Goal: Task Accomplishment & Management: Use online tool/utility

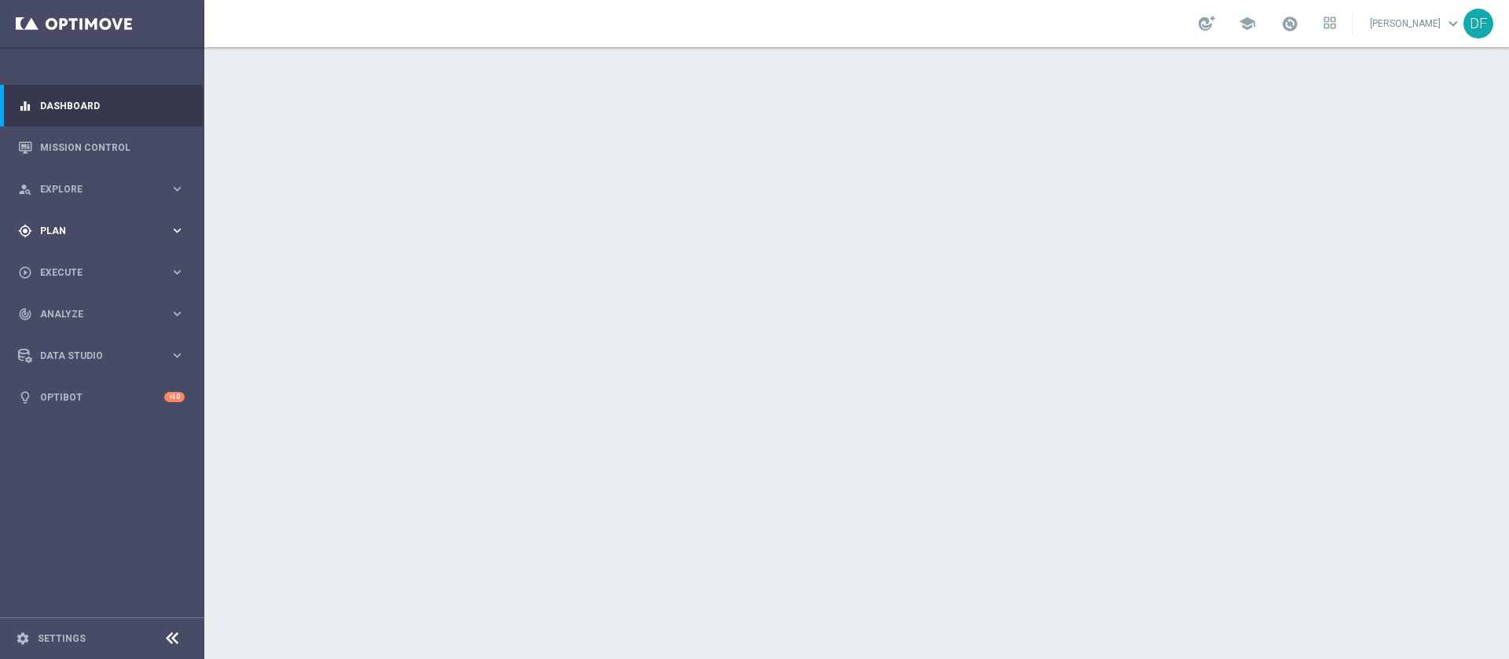
click at [61, 226] on span "Plan" at bounding box center [105, 230] width 130 height 9
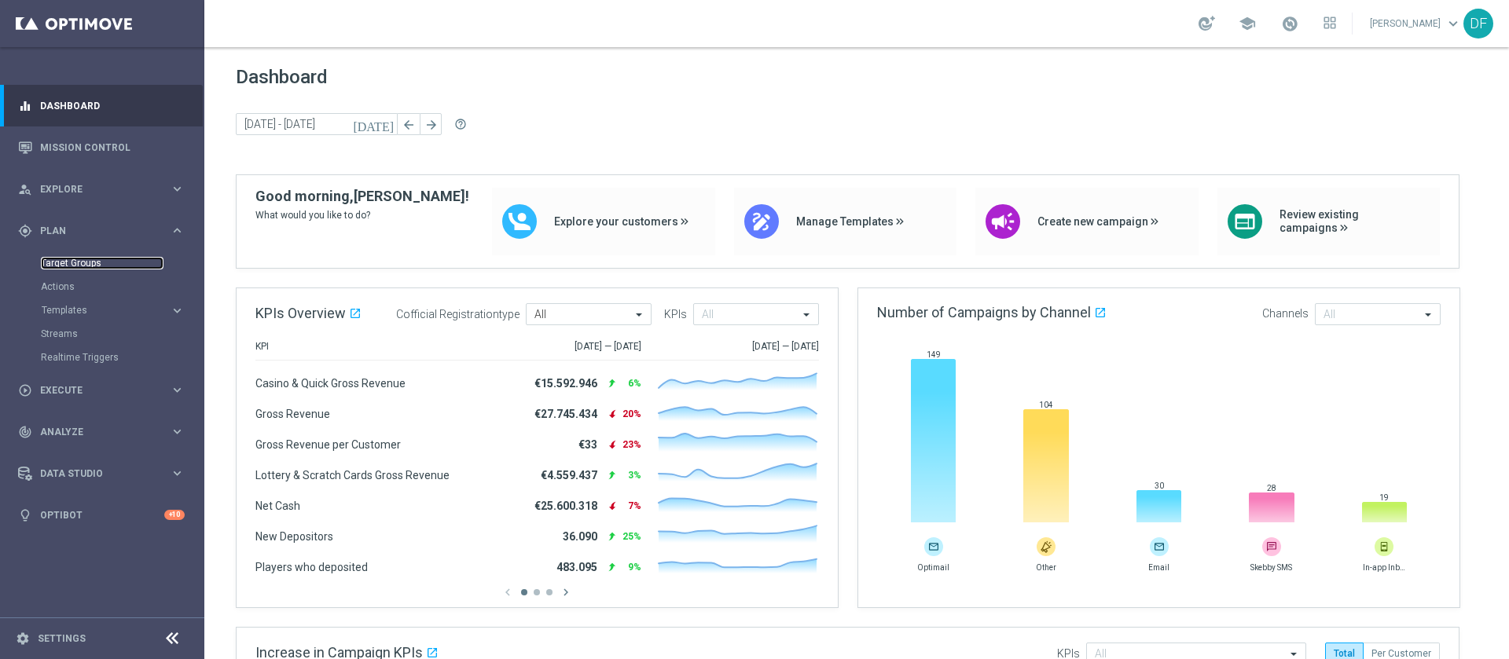
click at [68, 260] on link "Target Groups" at bounding box center [102, 263] width 123 height 13
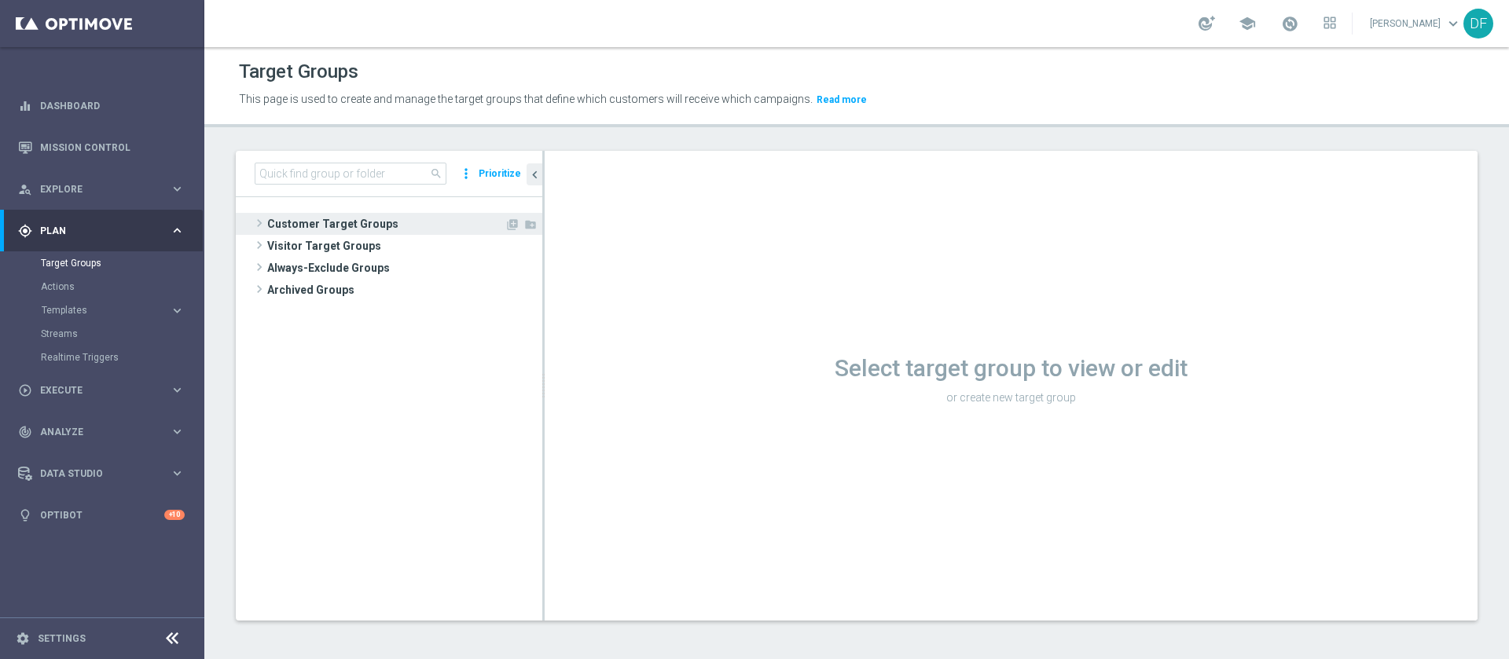
click at [336, 226] on span "Customer Target Groups" at bounding box center [385, 224] width 237 height 22
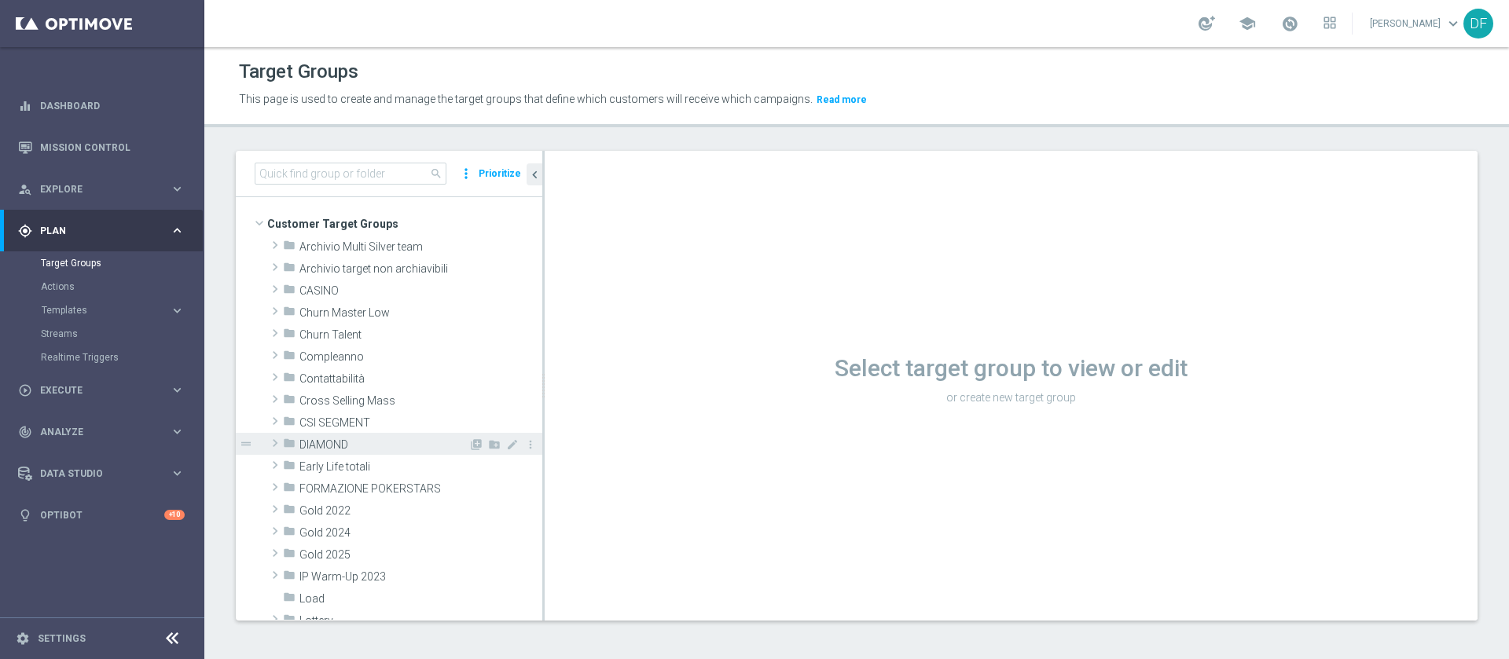
click at [367, 437] on div "folder DIAMOND" at bounding box center [375, 444] width 185 height 22
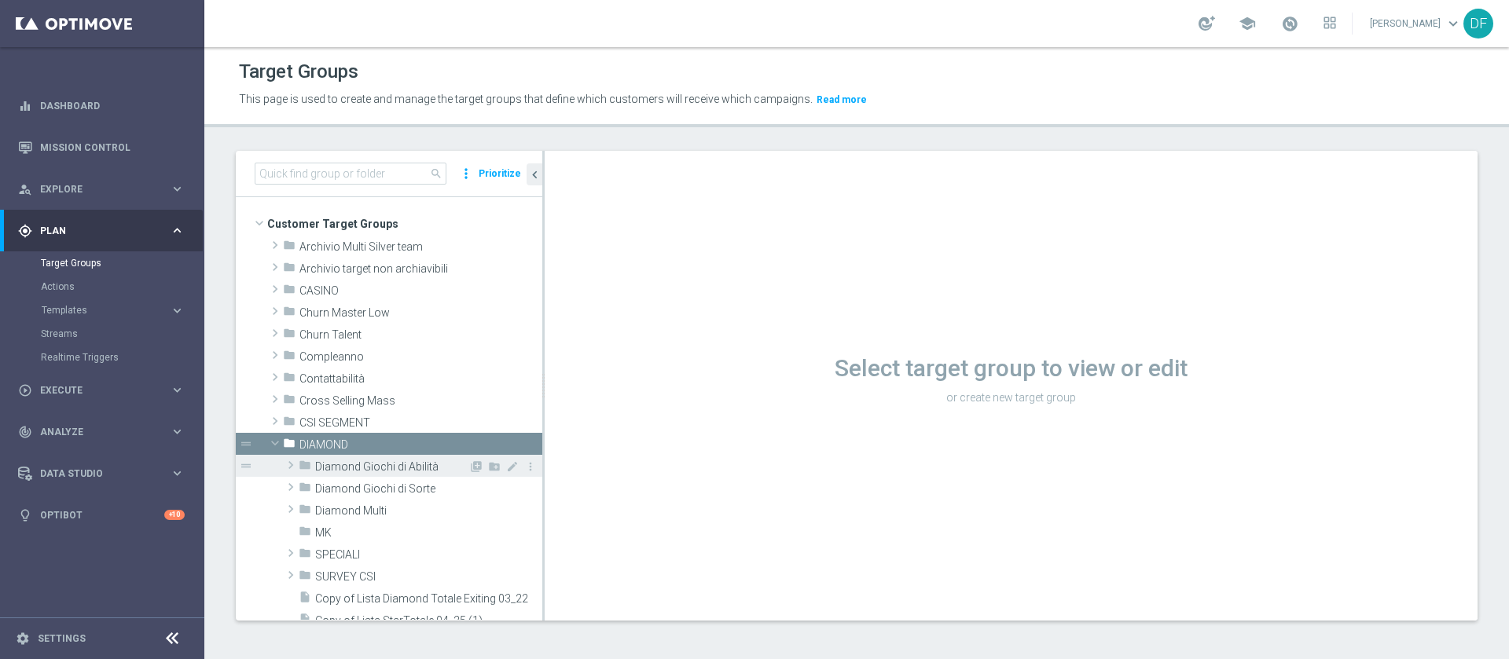
click at [405, 462] on span "Diamond Giochi di Abilità" at bounding box center [391, 466] width 153 height 13
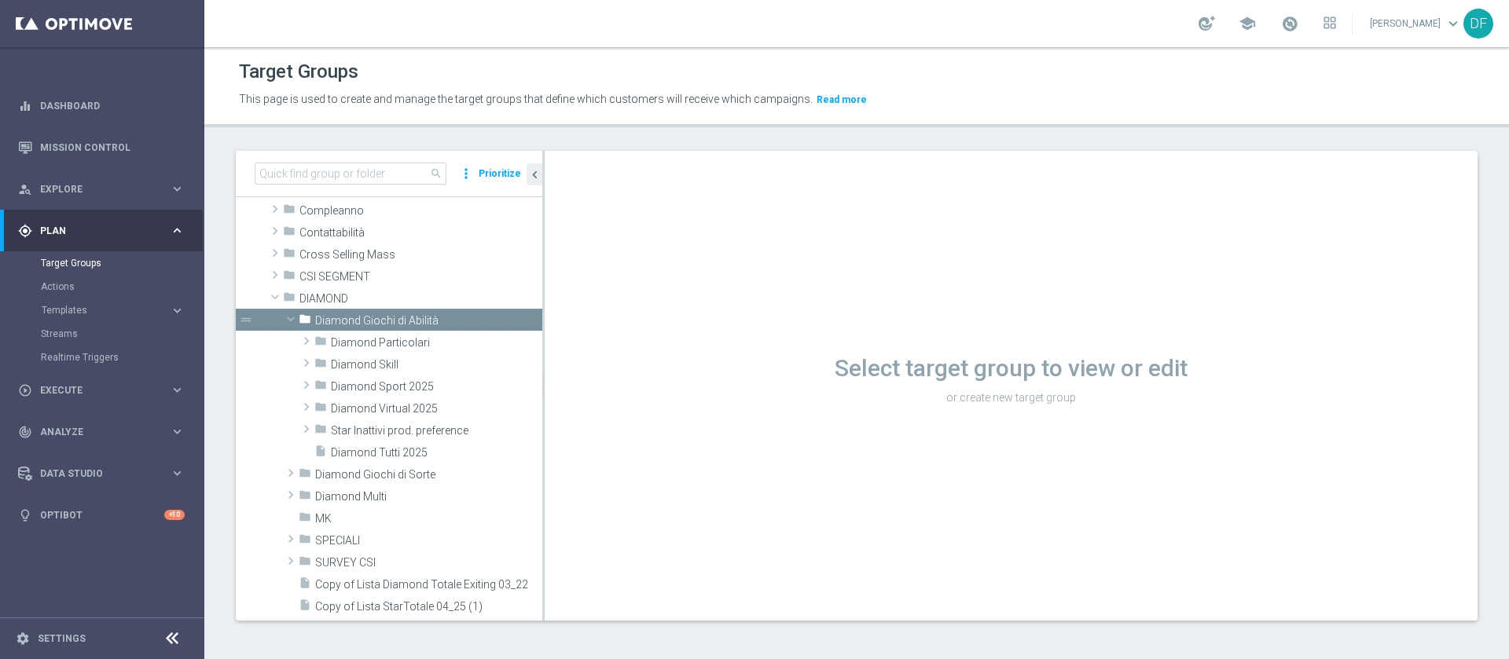
scroll to position [146, 0]
click at [416, 387] on span "Diamond Sport 2025" at bounding box center [400, 386] width 138 height 13
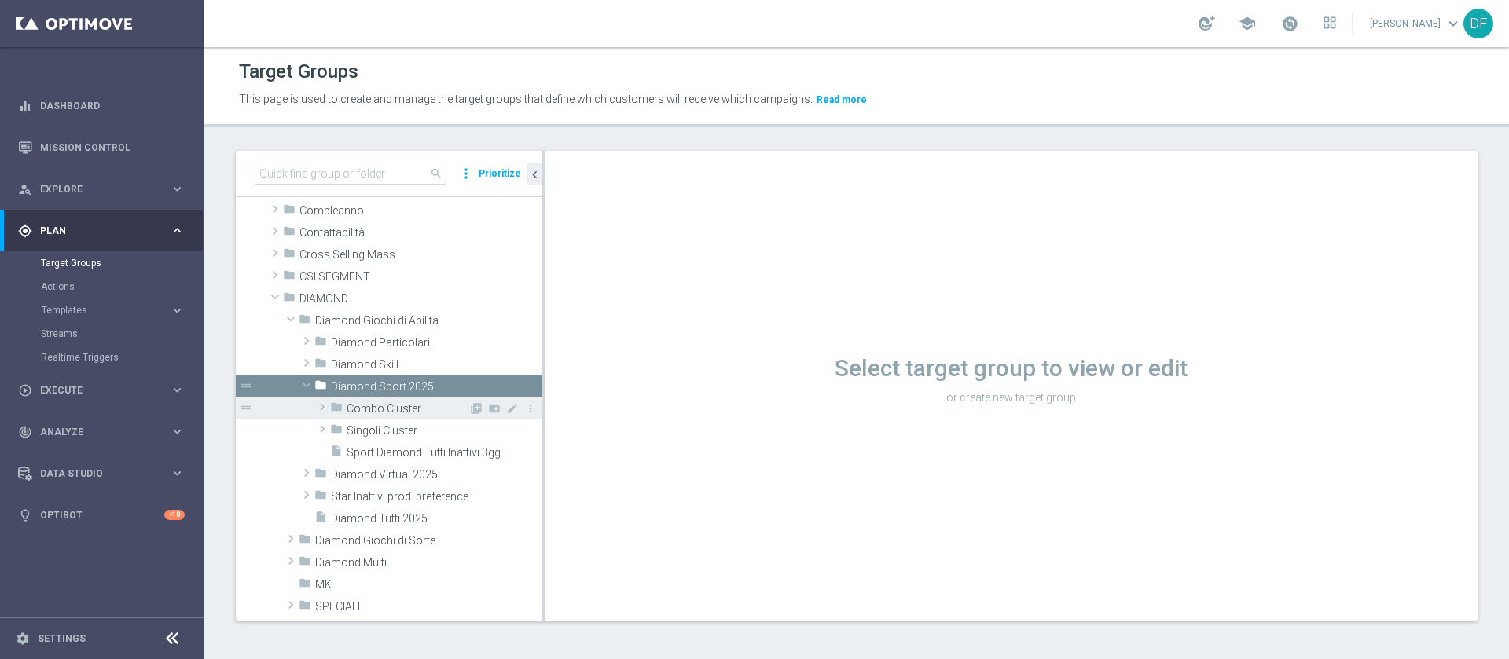
click at [405, 410] on span "Combo Cluster" at bounding box center [408, 408] width 122 height 13
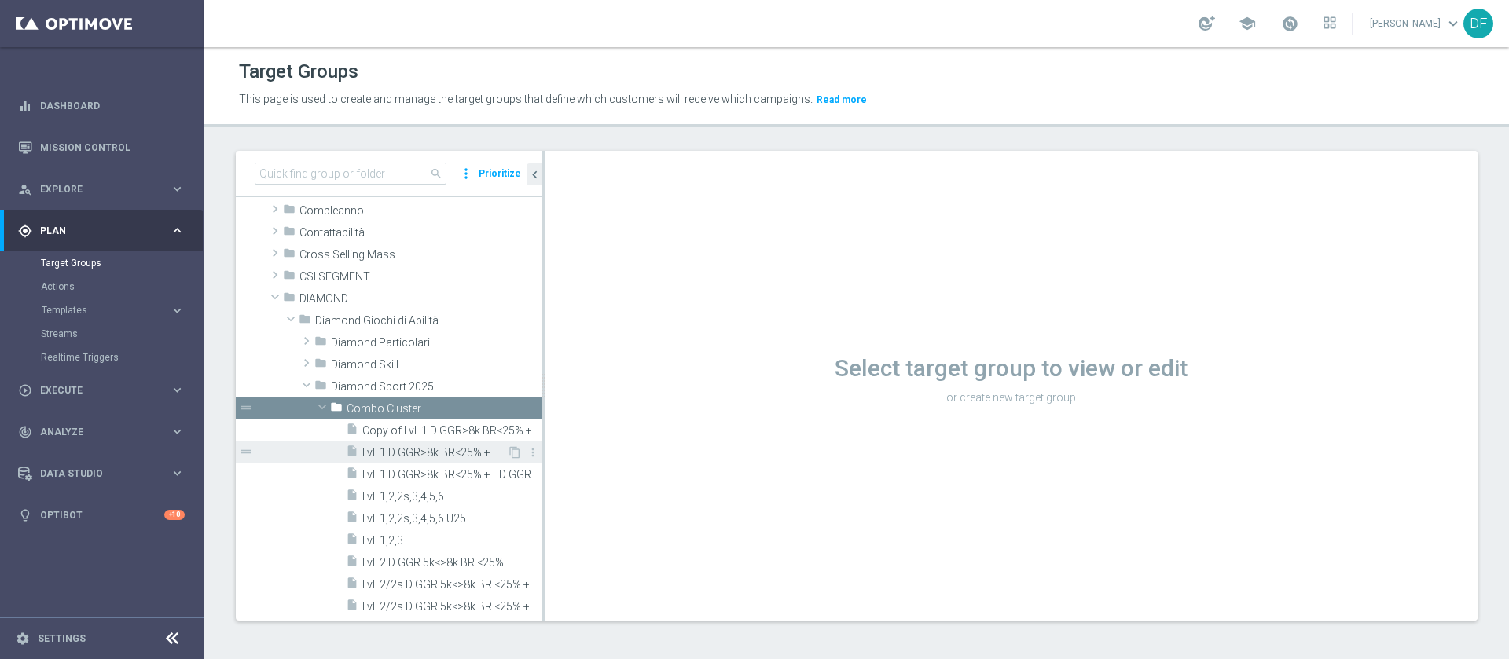
click at [416, 451] on span "Lvl. 1 D GGR>8k BR<25% + ED GGR>3k BR<20%" at bounding box center [434, 452] width 145 height 13
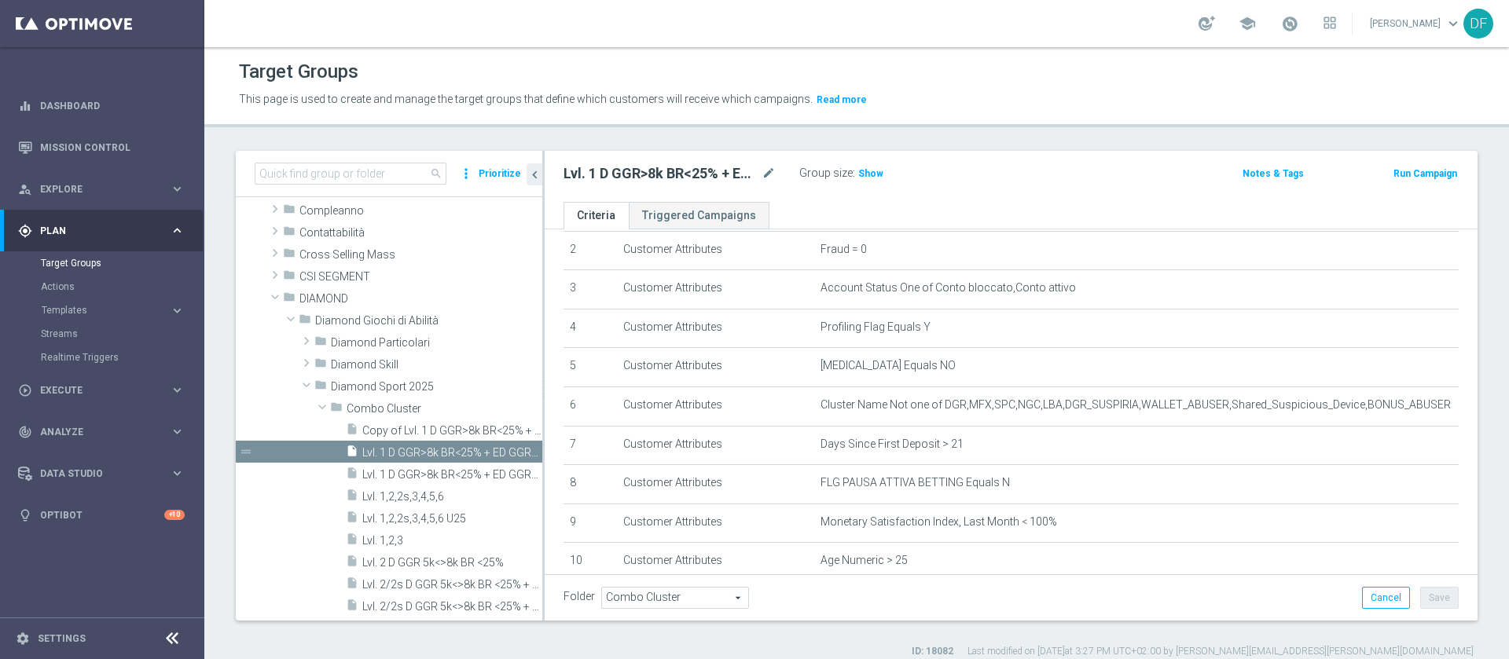
scroll to position [106, 0]
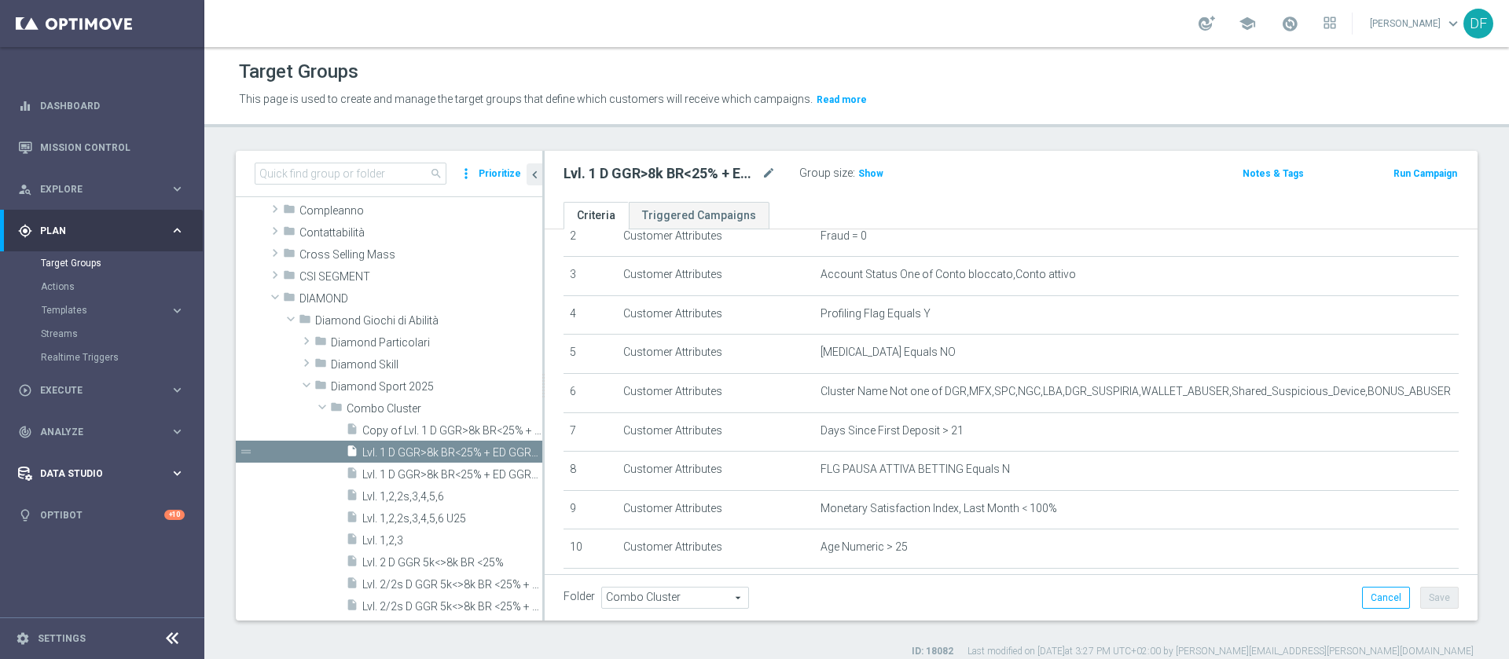
click at [112, 478] on div "Data Studio" at bounding box center [94, 474] width 152 height 14
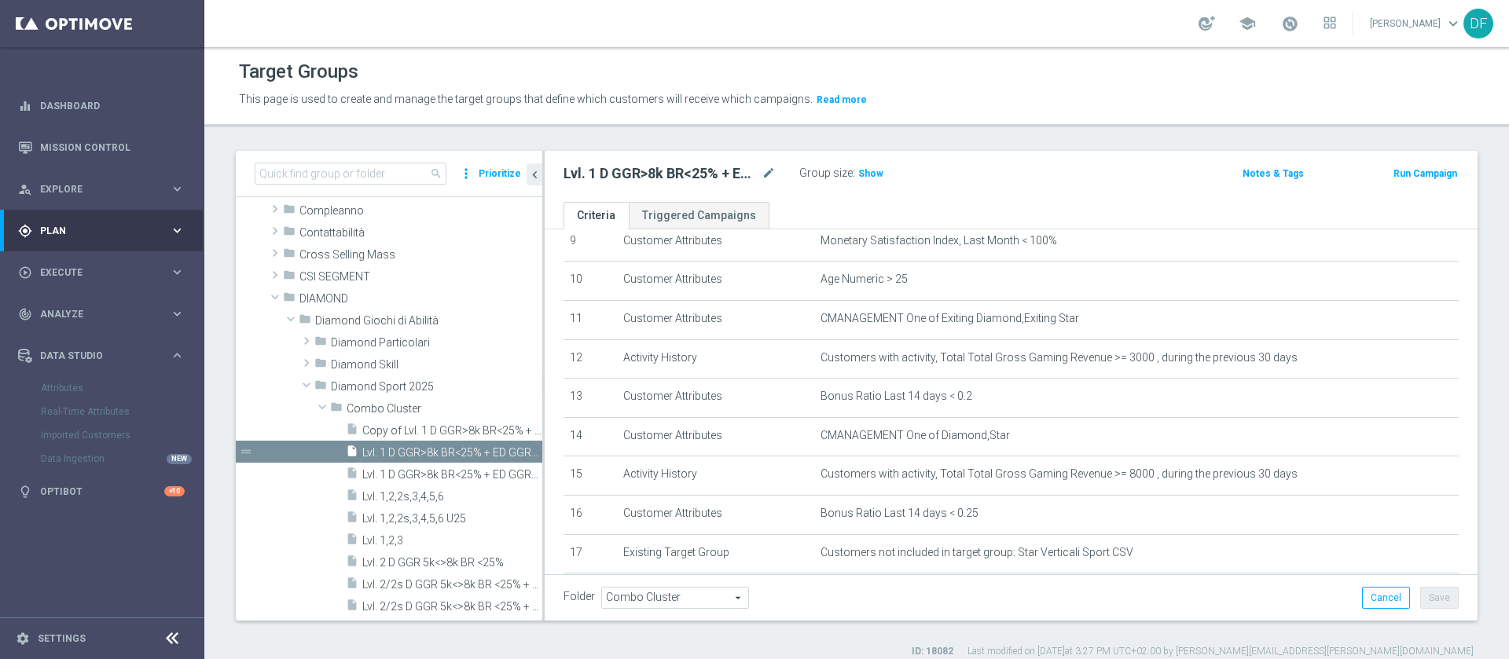
scroll to position [477, 0]
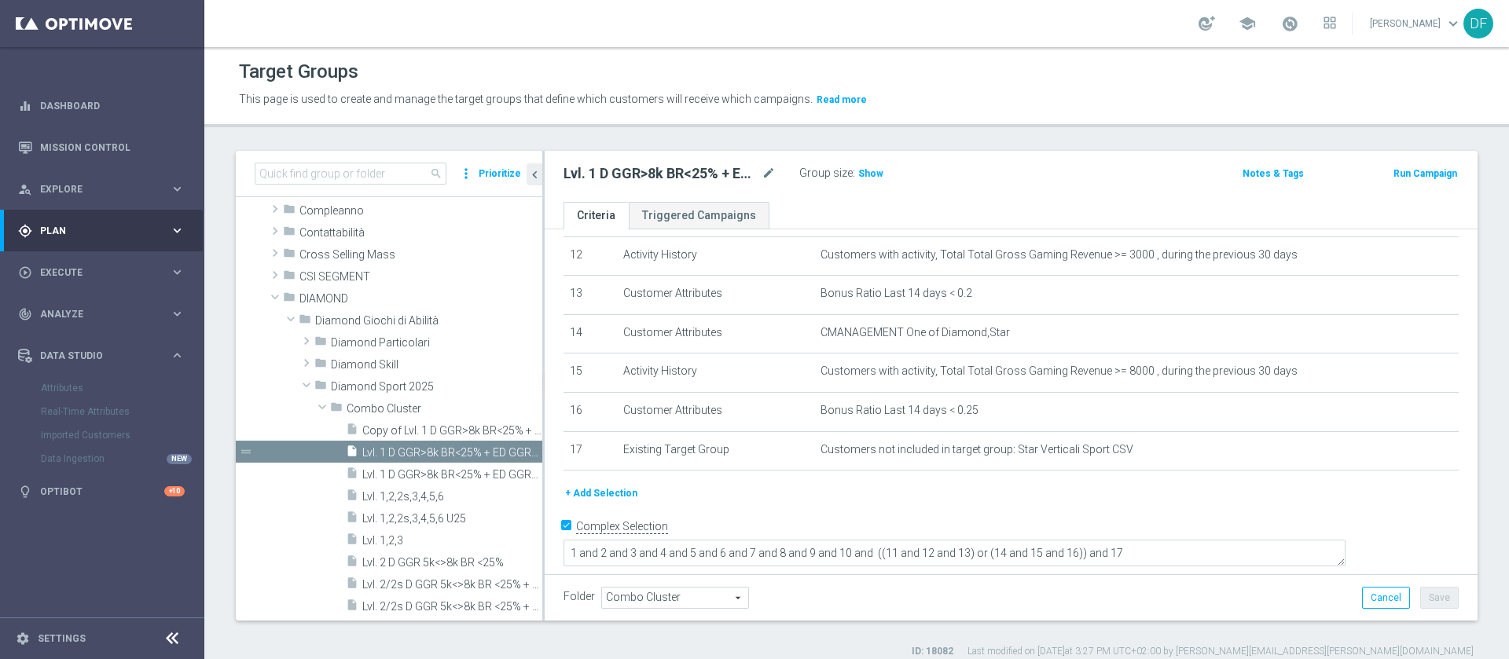
click at [607, 502] on button "+ Add Selection" at bounding box center [600, 493] width 75 height 17
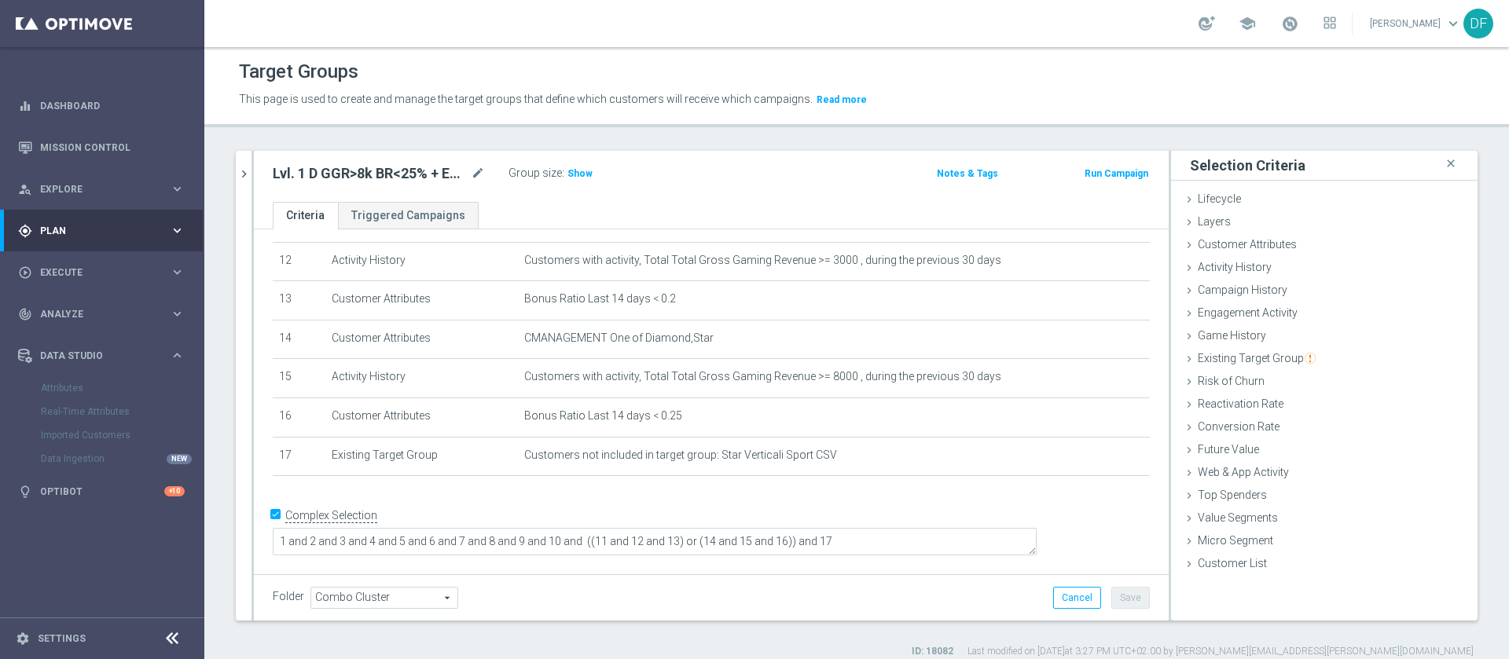
scroll to position [460, 0]
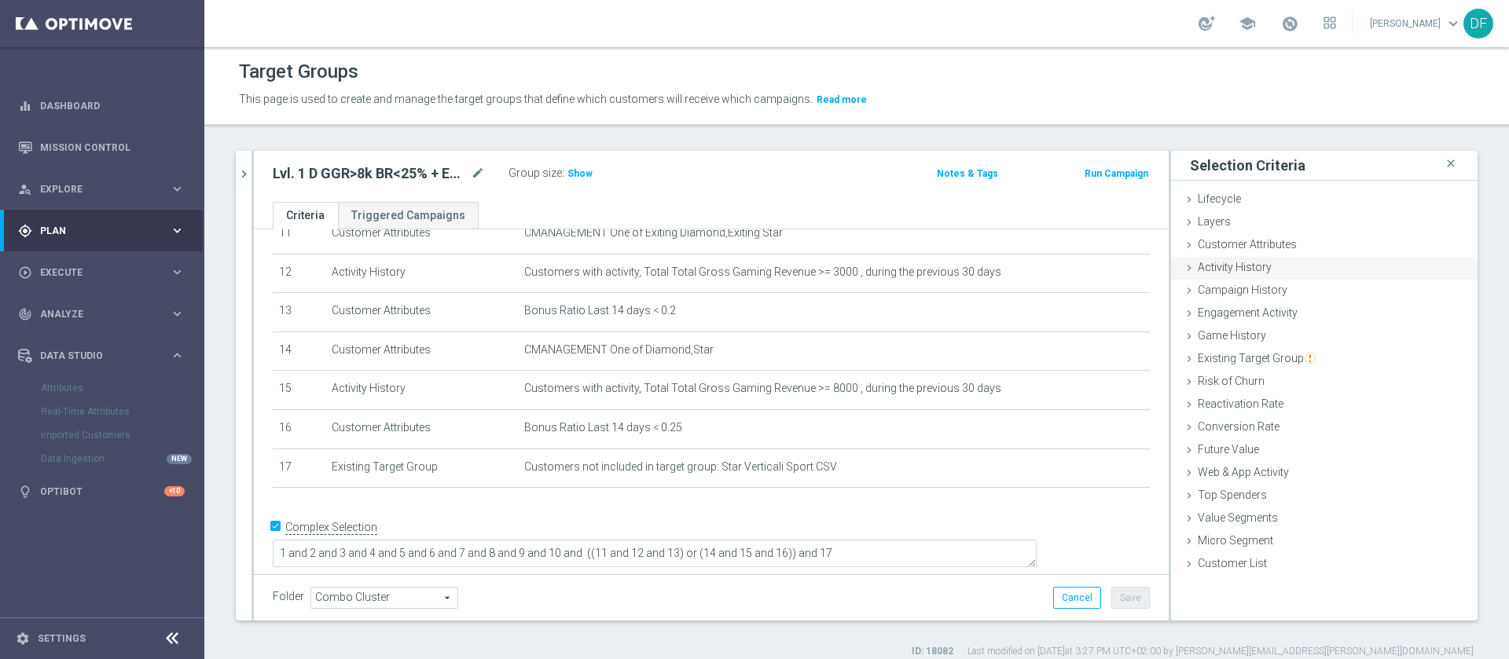
click at [1213, 265] on span "Activity History" at bounding box center [1235, 267] width 74 height 13
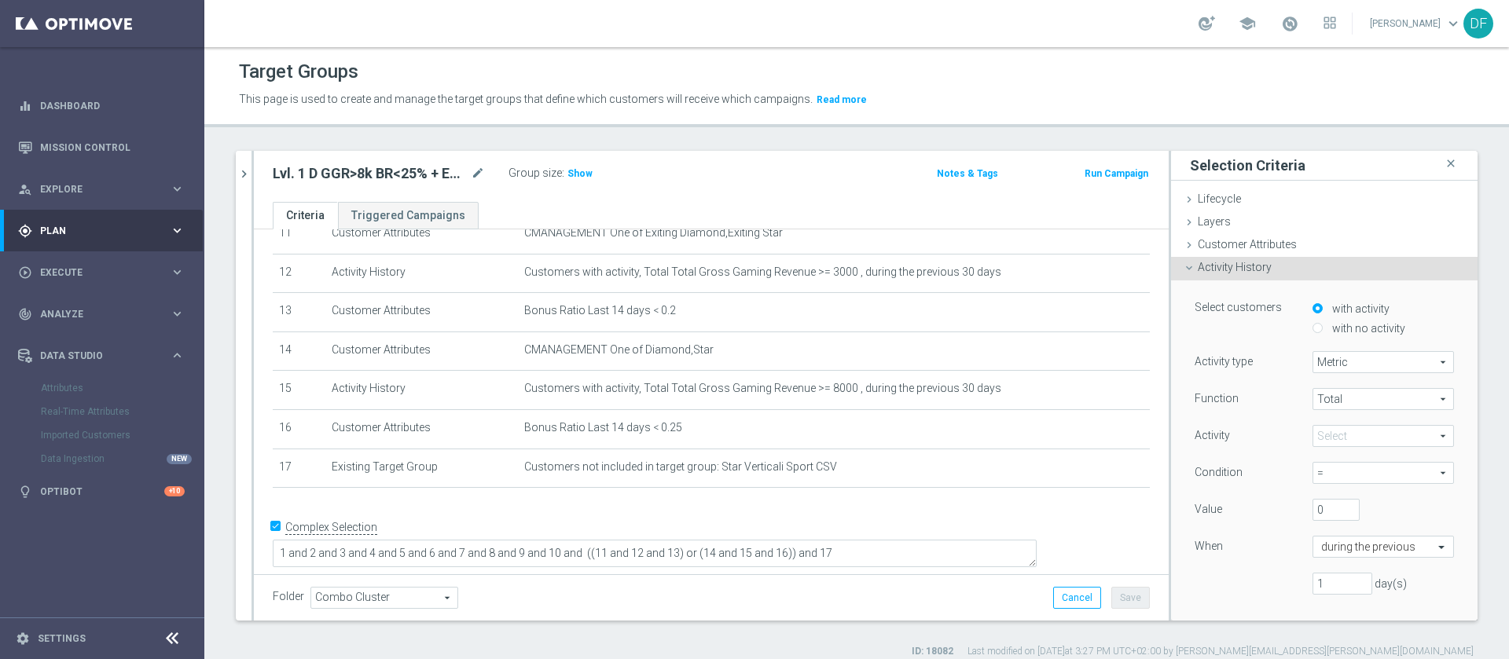
click at [1213, 265] on span "Activity History" at bounding box center [1235, 267] width 74 height 13
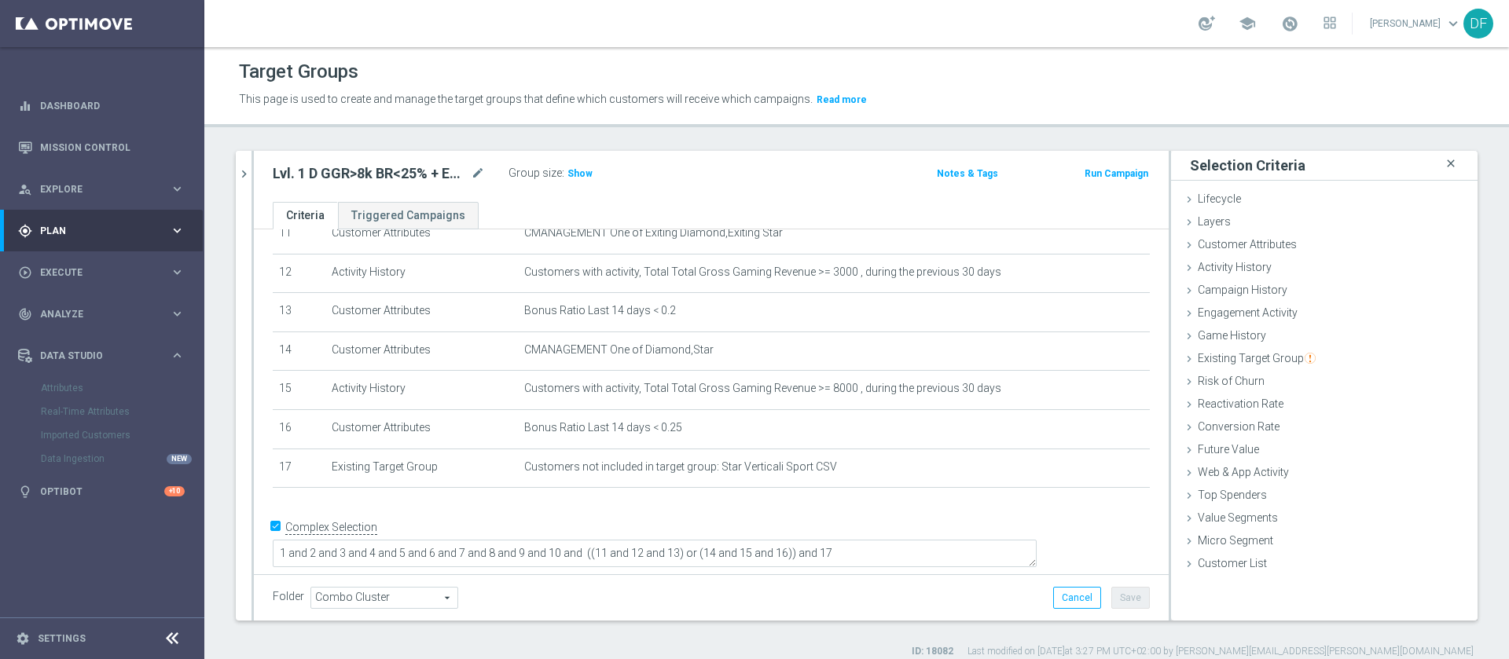
click at [1443, 162] on icon "close" at bounding box center [1451, 163] width 16 height 21
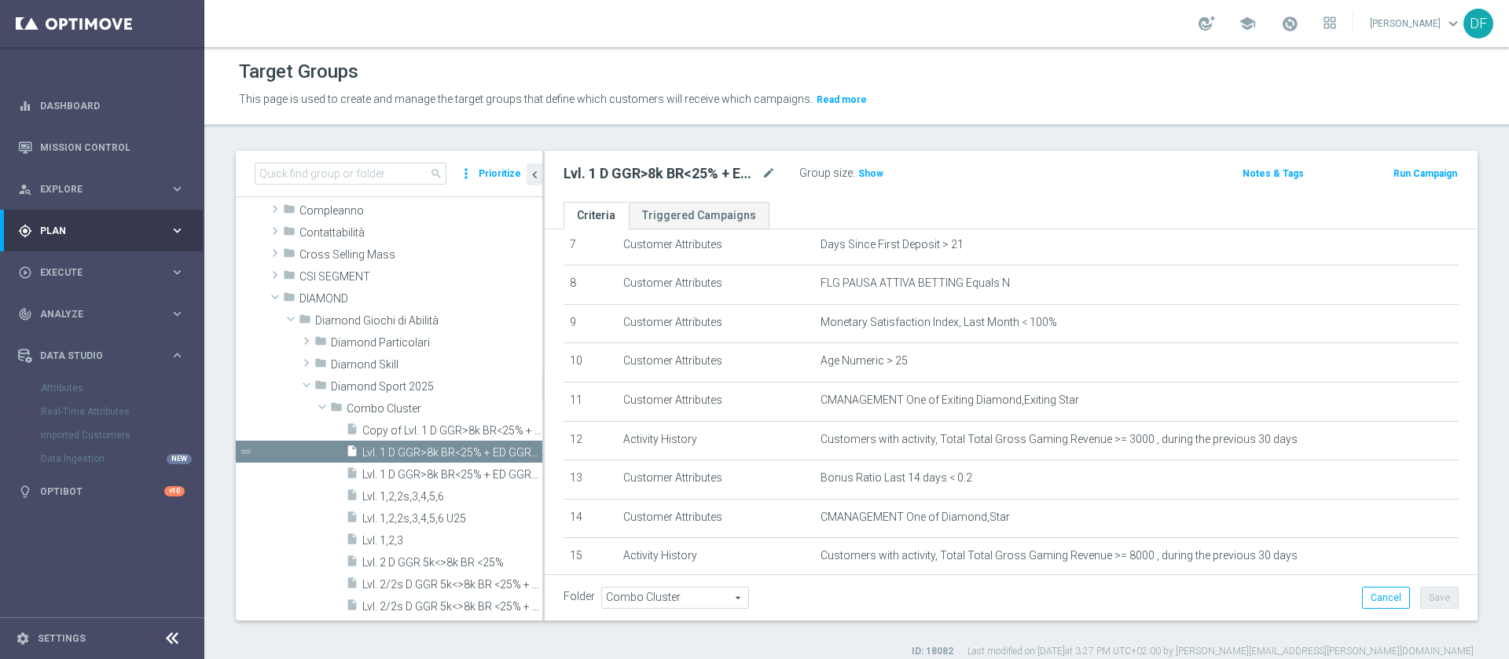
scroll to position [307, 0]
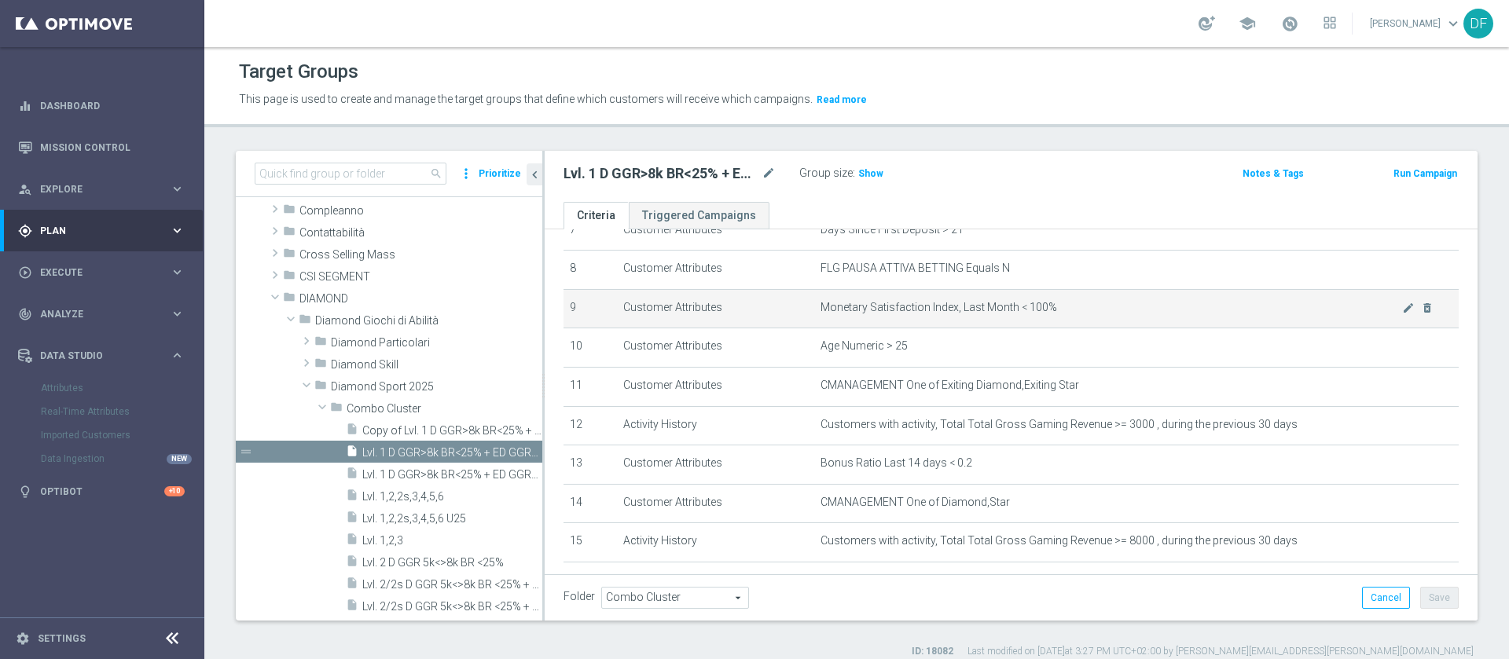
click at [1070, 314] on span "Monetary Satisfaction Index, Last Month < 100%" at bounding box center [1110, 307] width 581 height 13
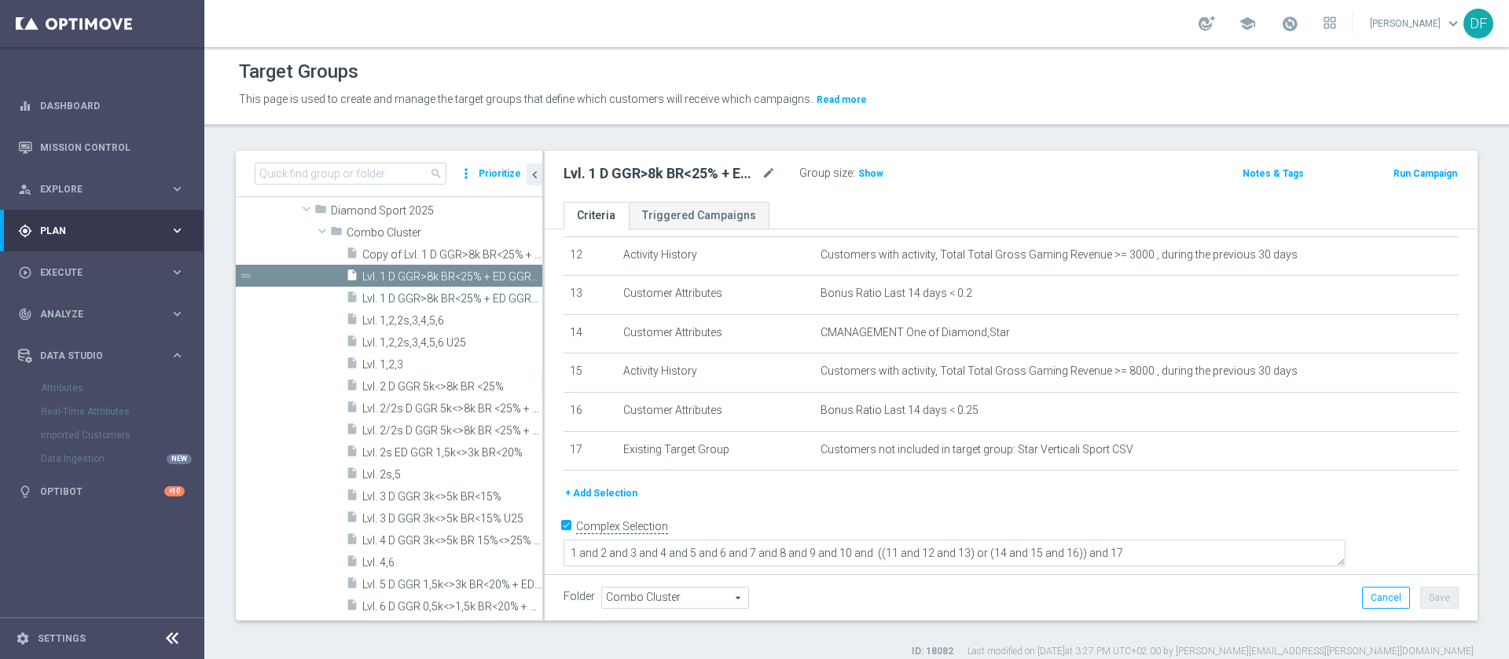
scroll to position [316, 0]
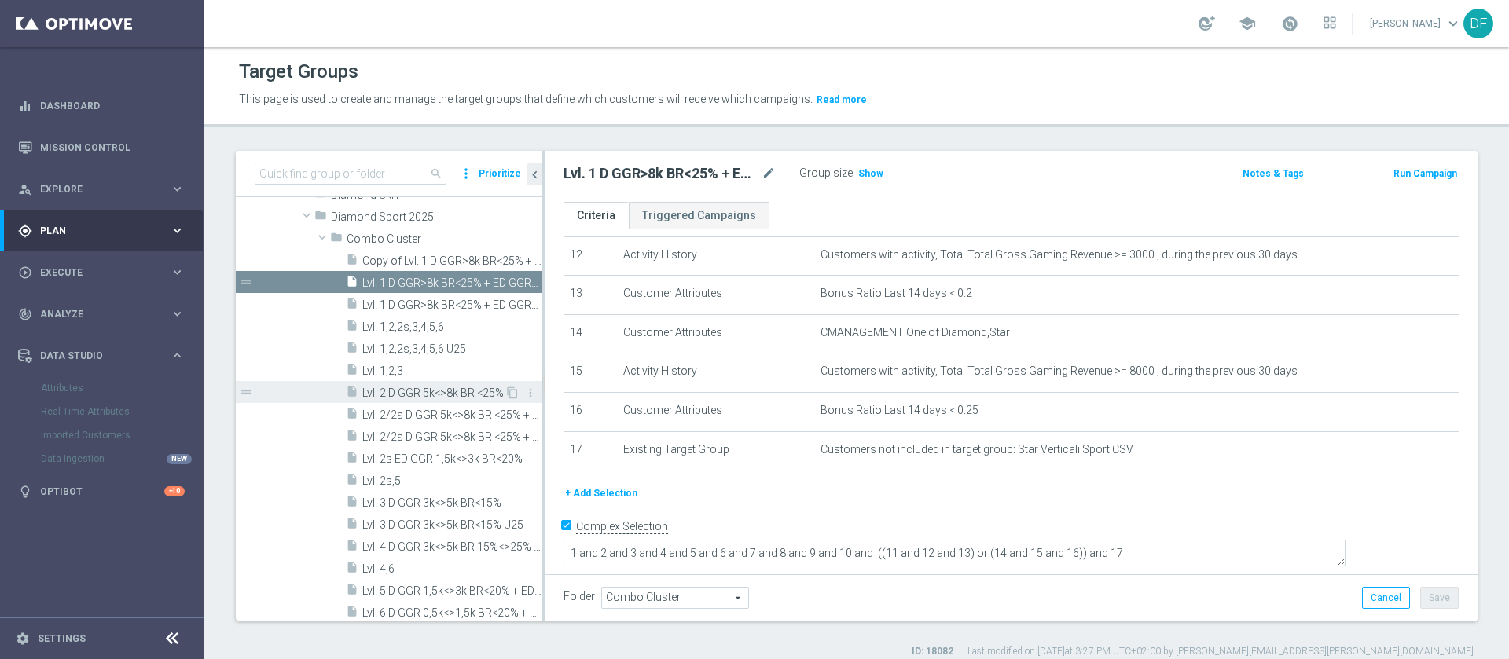
click at [463, 385] on div "insert_drive_file Lvl. 2 D GGR 5k<>8k BR <25%" at bounding box center [425, 392] width 159 height 22
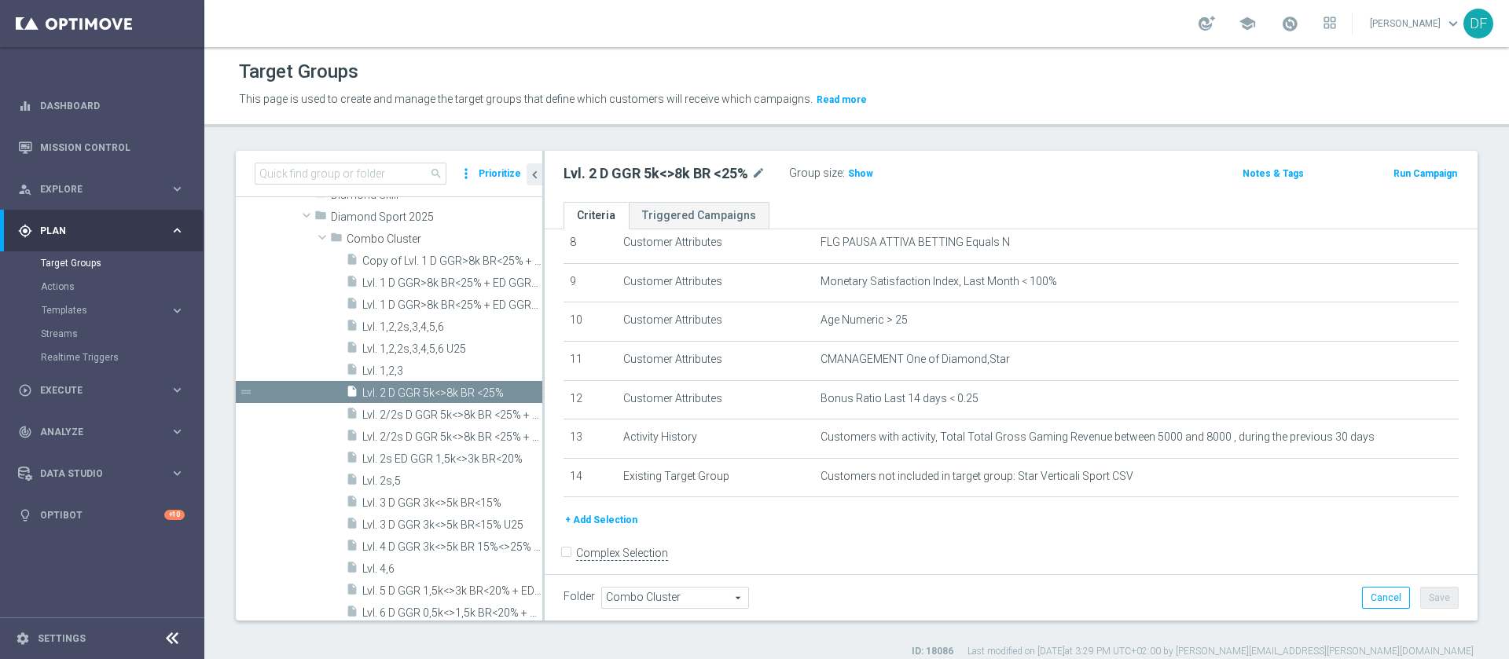
scroll to position [337, 0]
click at [435, 409] on span "Lvl. 2/2s D GGR 5k<>8k BR <25% + ED GGR 1,5k<>3k BR<20%" at bounding box center [434, 415] width 145 height 13
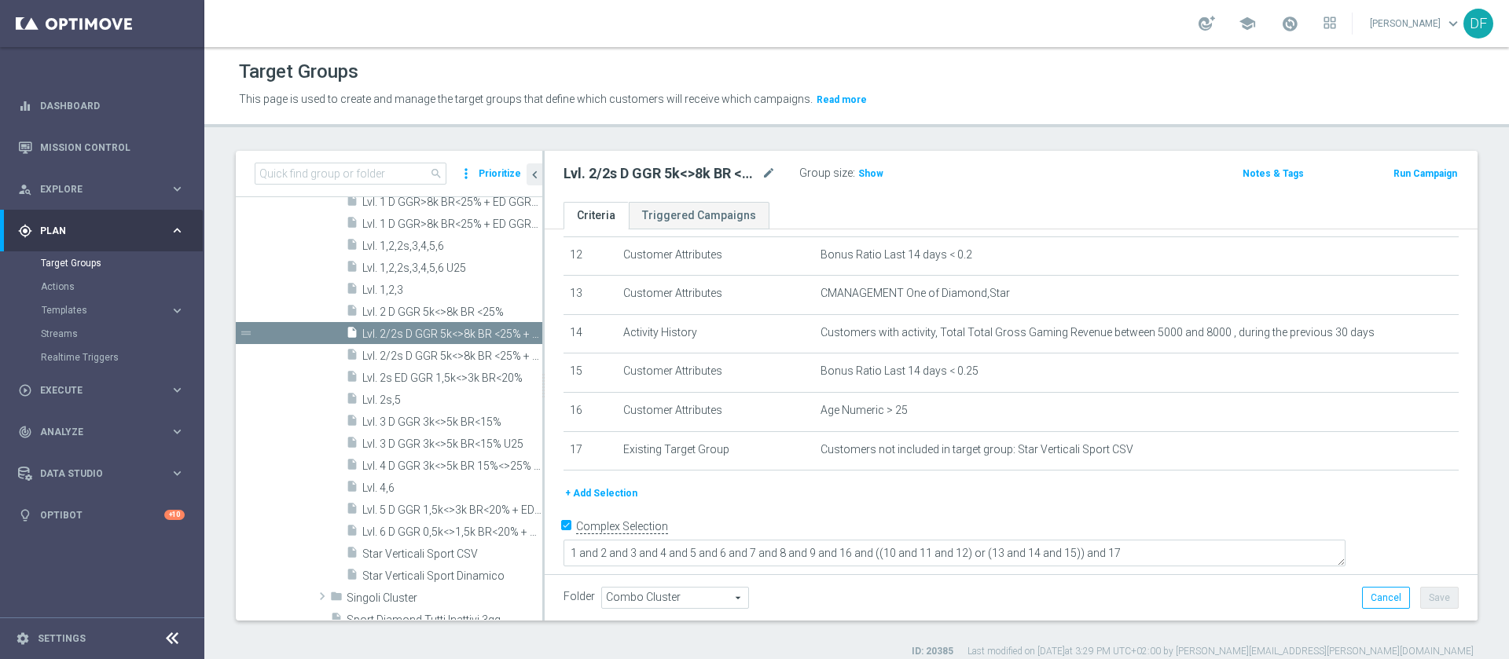
scroll to position [441, 0]
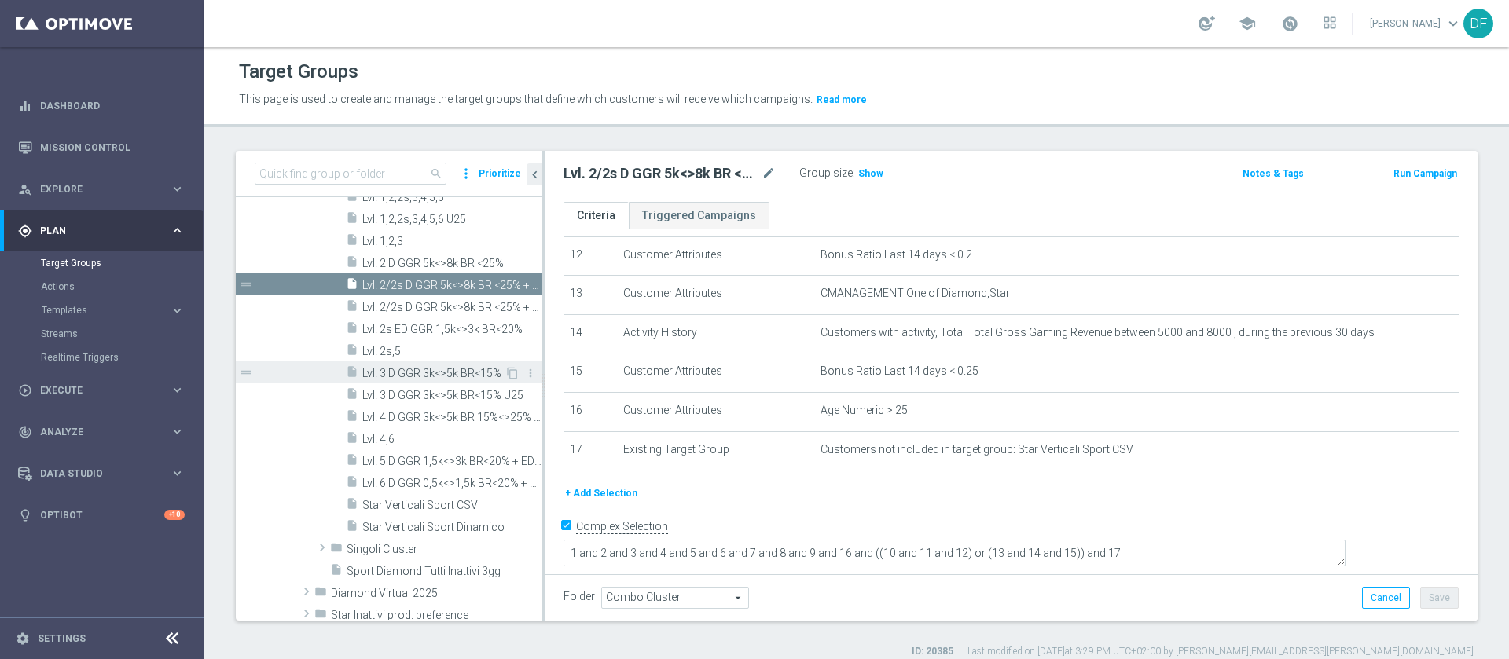
click at [471, 369] on span "Lvl. 3 D GGR 3k<>5k BR<15%" at bounding box center [433, 373] width 142 height 13
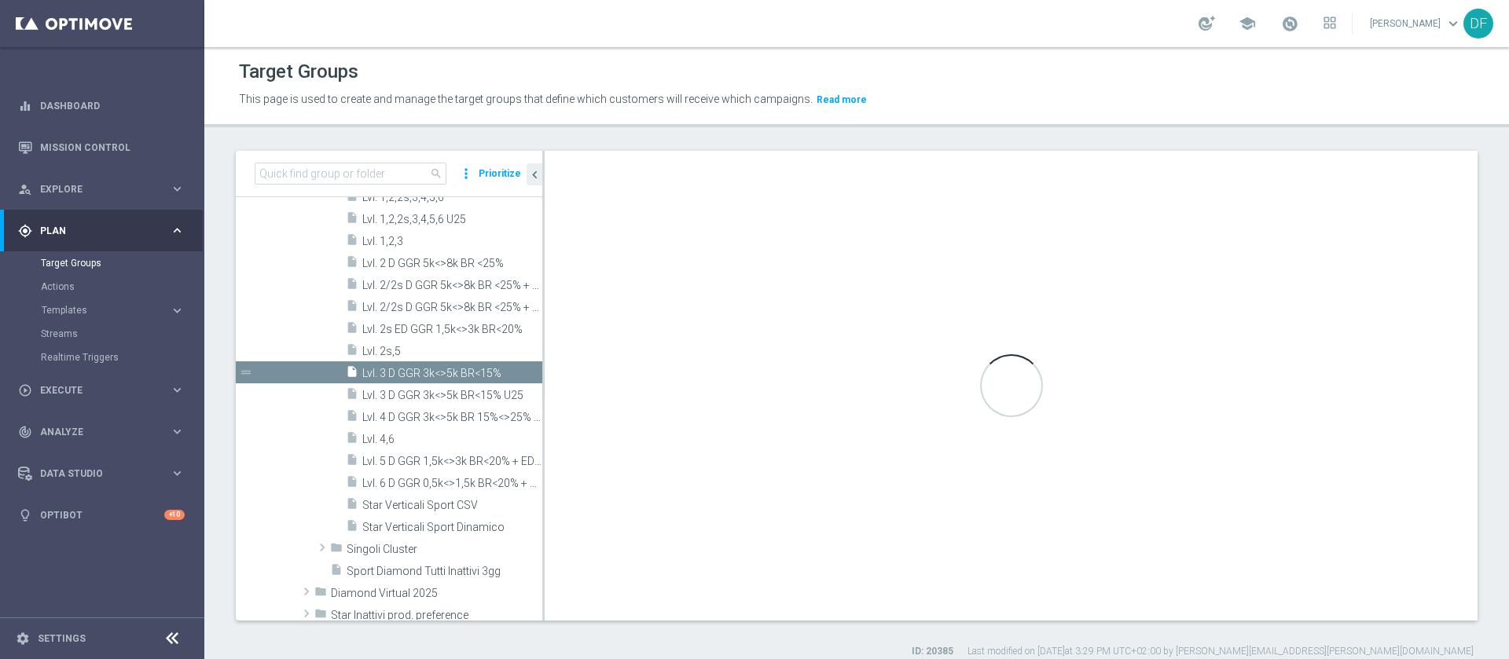
checkbox input "false"
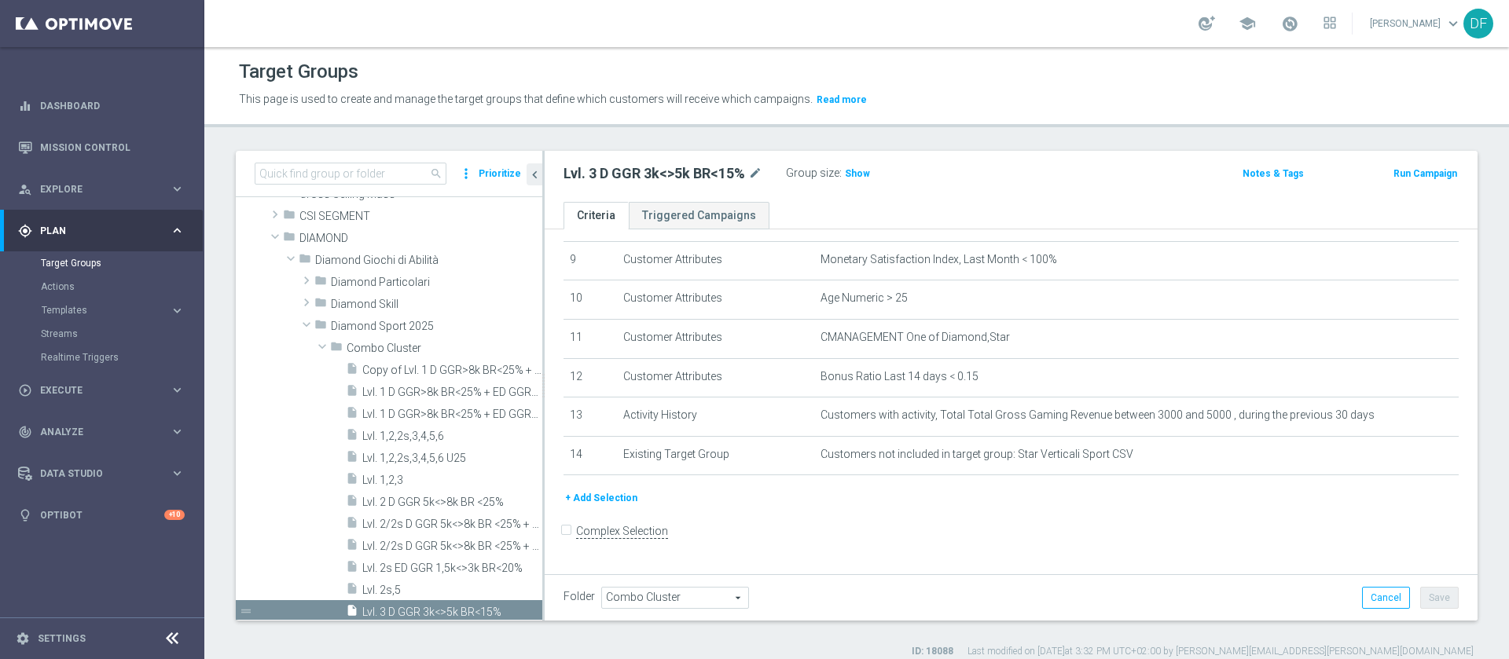
scroll to position [201, 0]
click at [326, 350] on span at bounding box center [322, 352] width 19 height 16
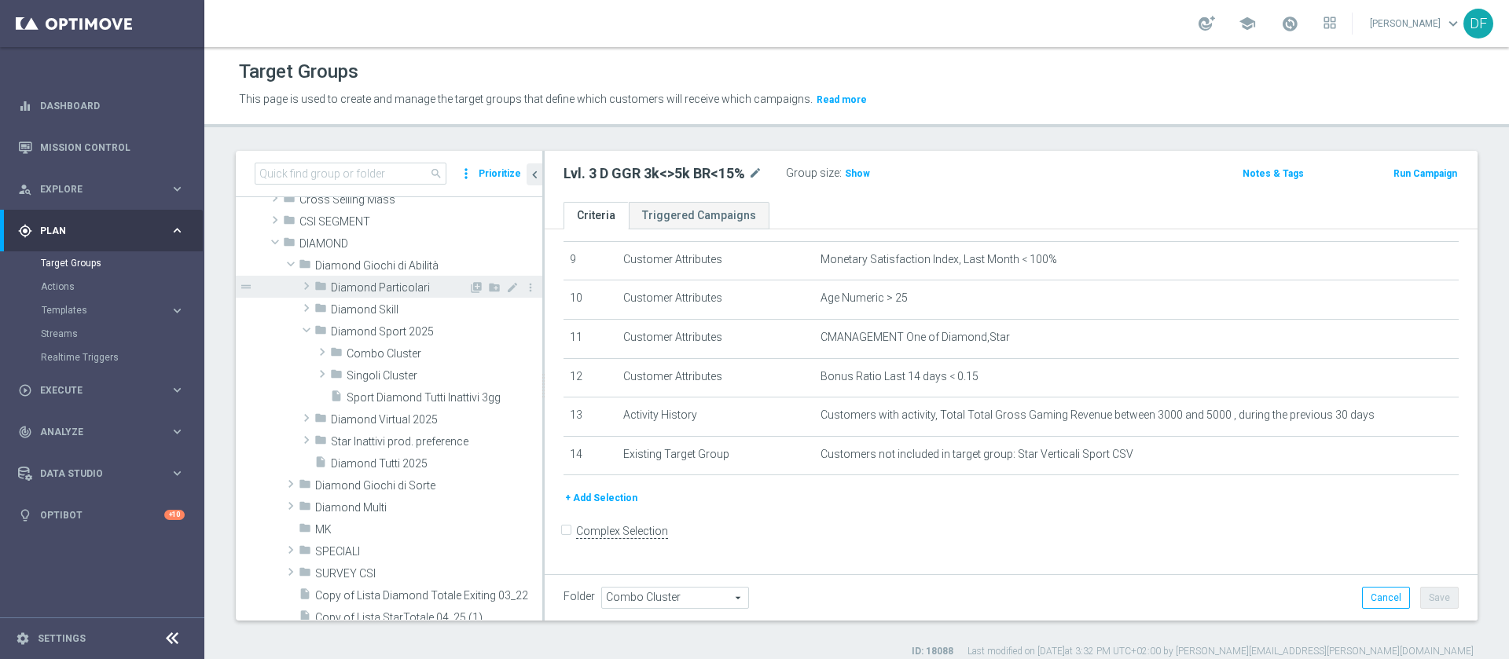
click at [307, 291] on span at bounding box center [307, 286] width 16 height 19
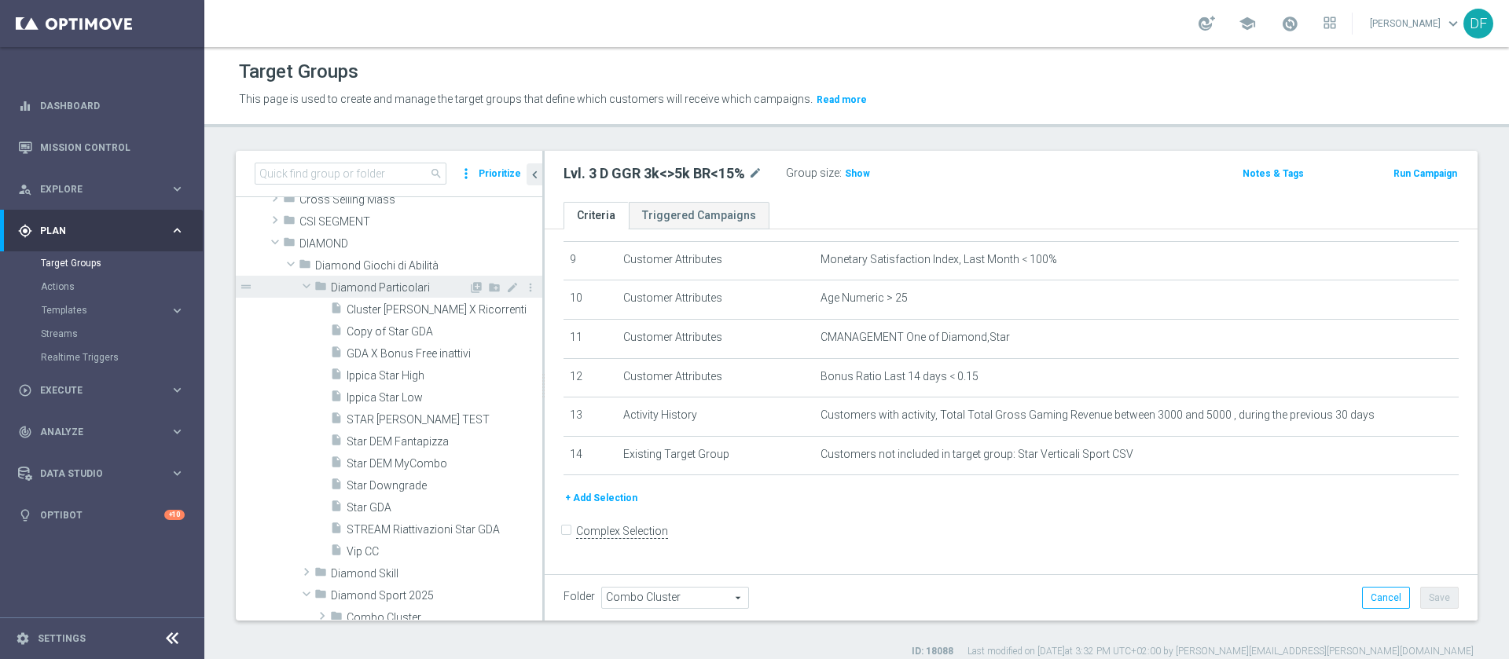
click at [307, 291] on span at bounding box center [306, 286] width 19 height 16
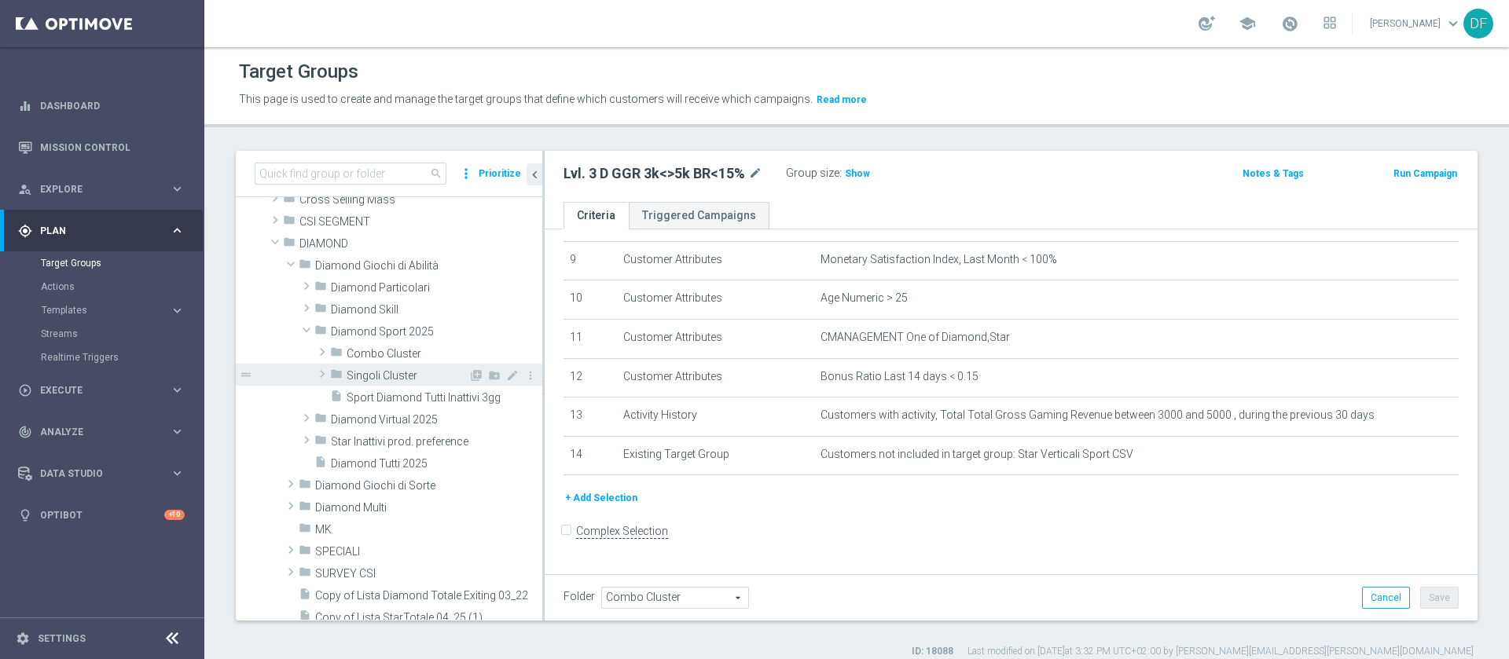
click at [322, 374] on span at bounding box center [322, 374] width 16 height 19
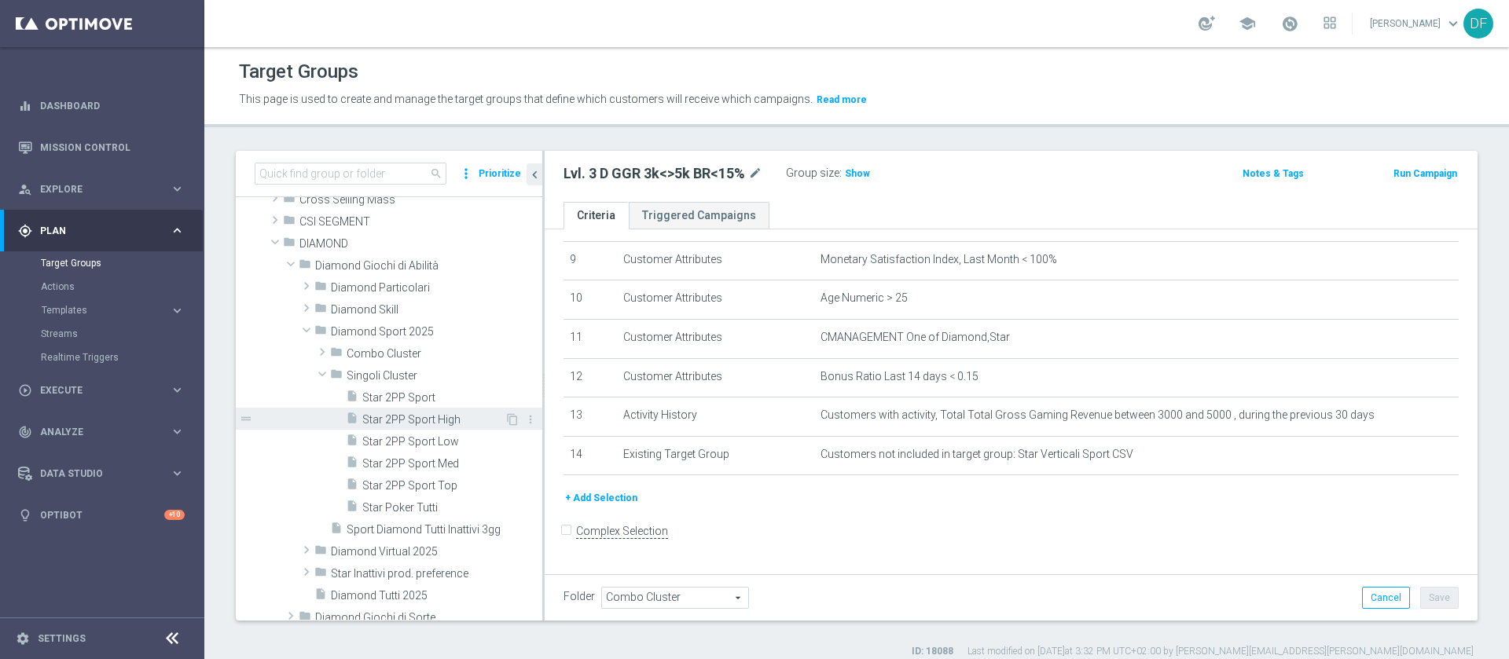
click at [429, 421] on span "Star 2PP Sport High" at bounding box center [433, 419] width 142 height 13
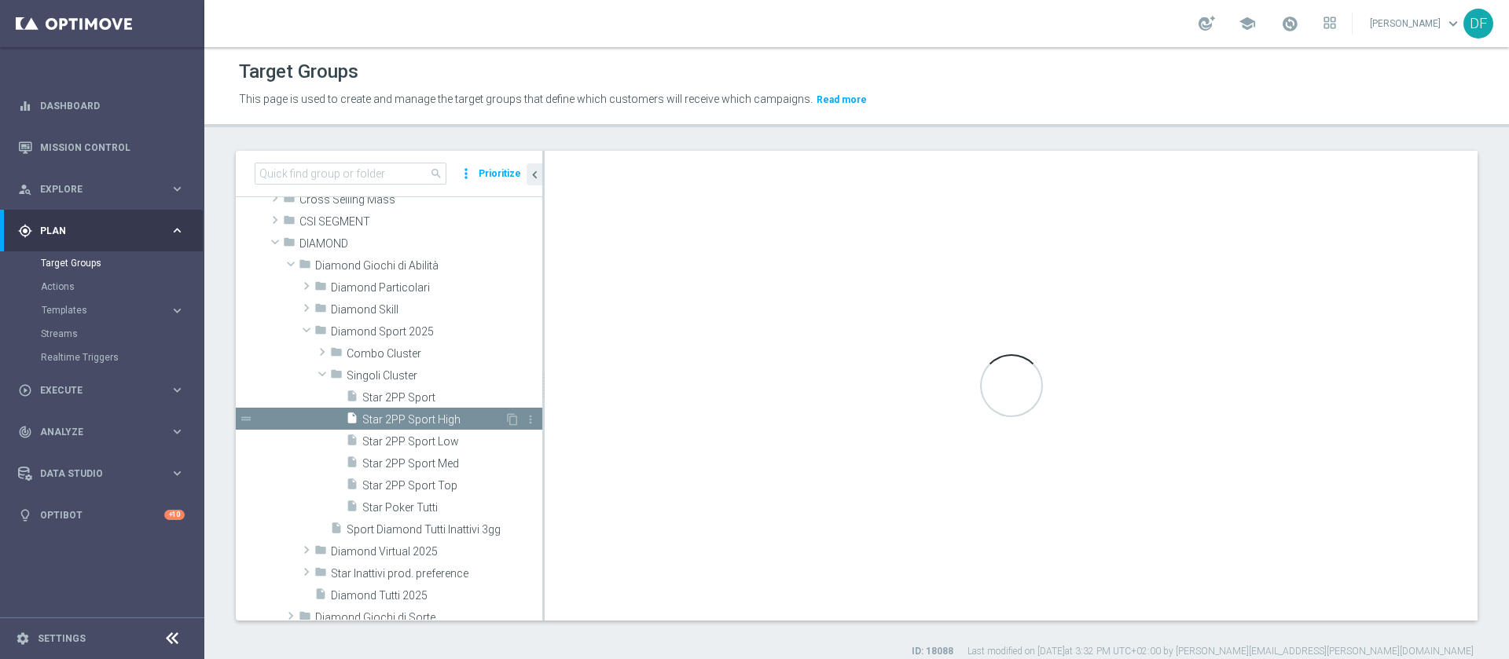
type input "Singoli Cluster"
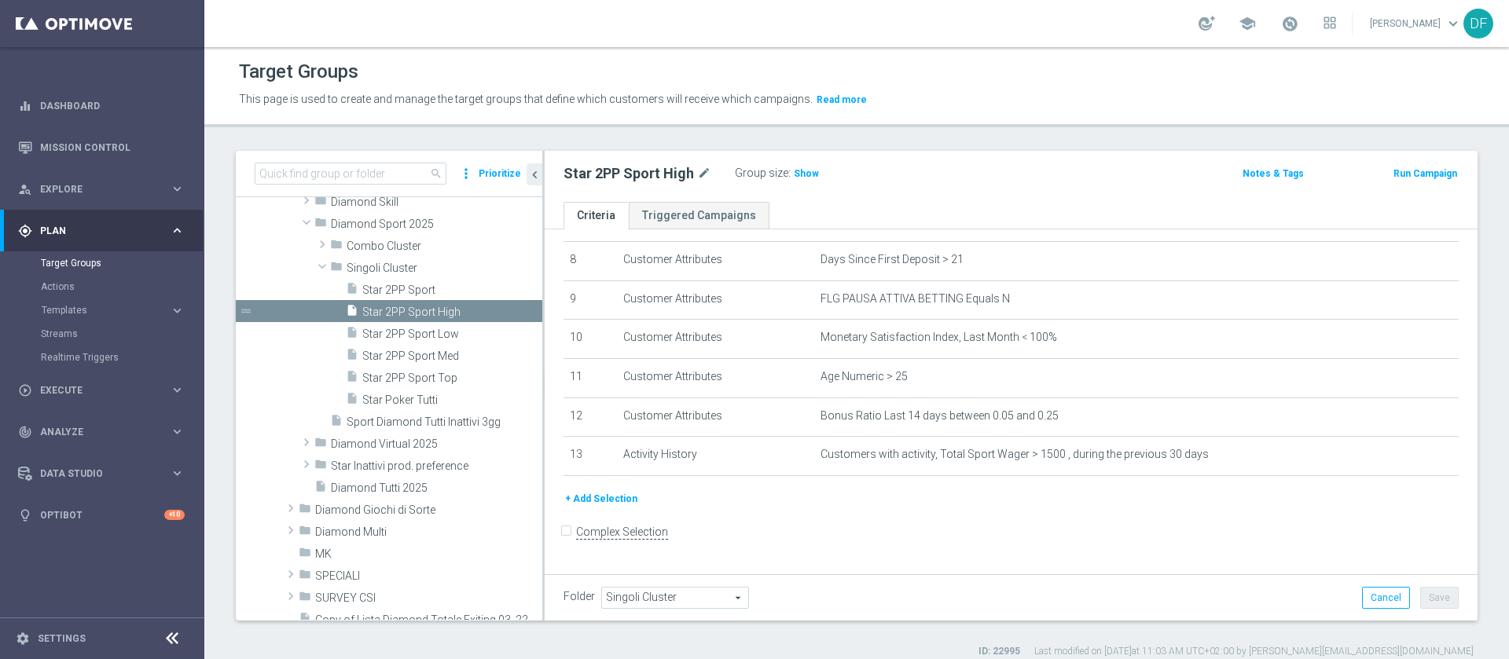
scroll to position [369, 0]
